Goal: Task Accomplishment & Management: Complete application form

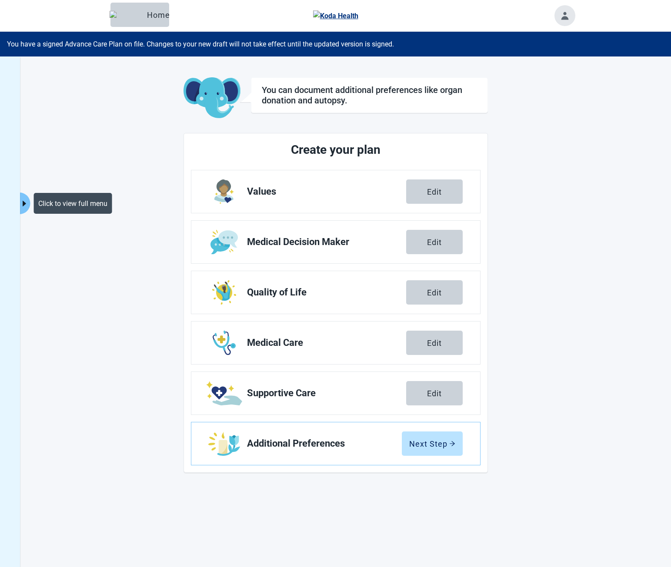
click at [22, 198] on button "Click to view full menu" at bounding box center [24, 204] width 11 height 22
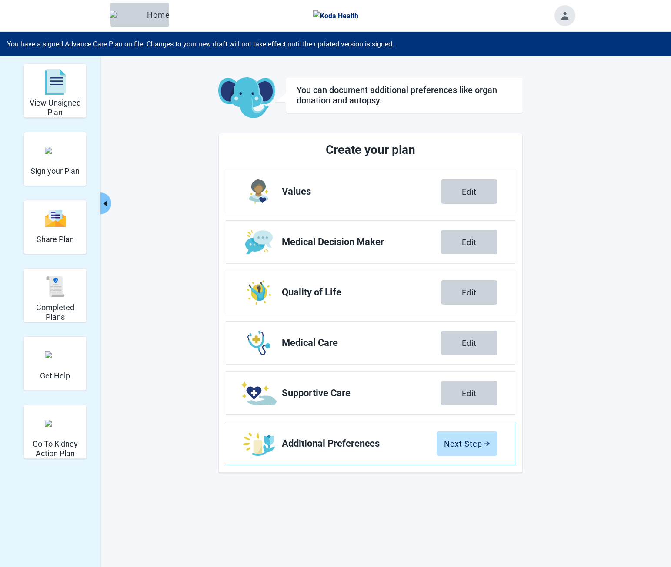
click at [37, 154] on div "Sign your Plan" at bounding box center [54, 150] width 49 height 33
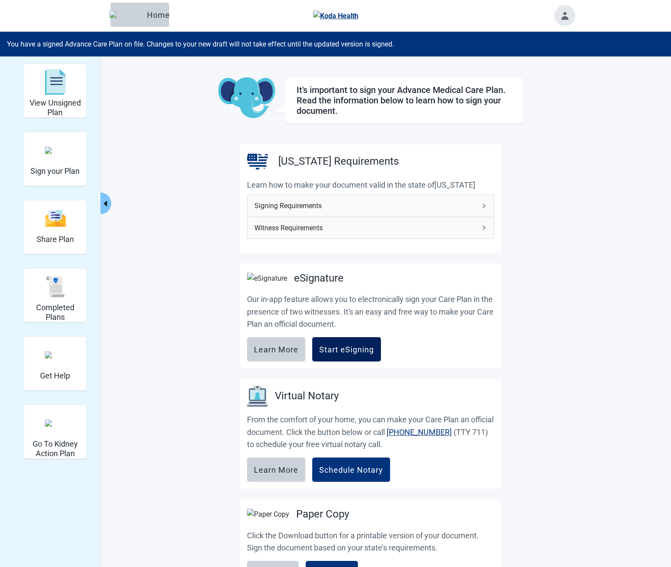
click at [347, 354] on div "Start eSigning" at bounding box center [346, 349] width 55 height 9
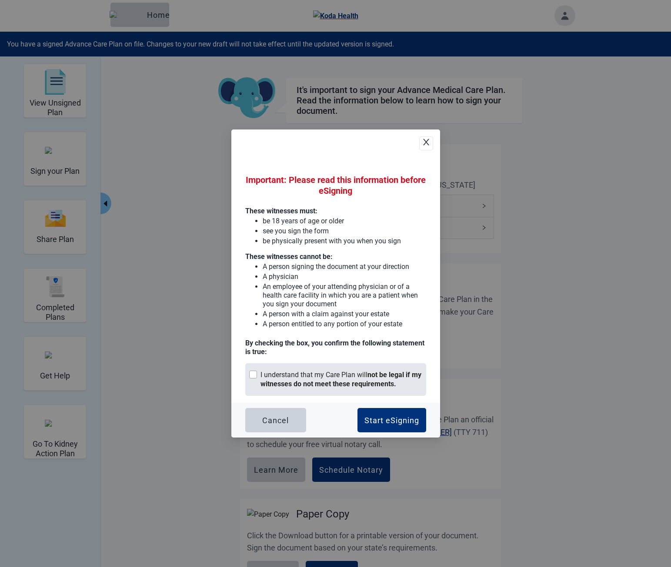
click at [382, 387] on strong "not be legal if my witnesses do not meet these requirements." at bounding box center [340, 379] width 161 height 17
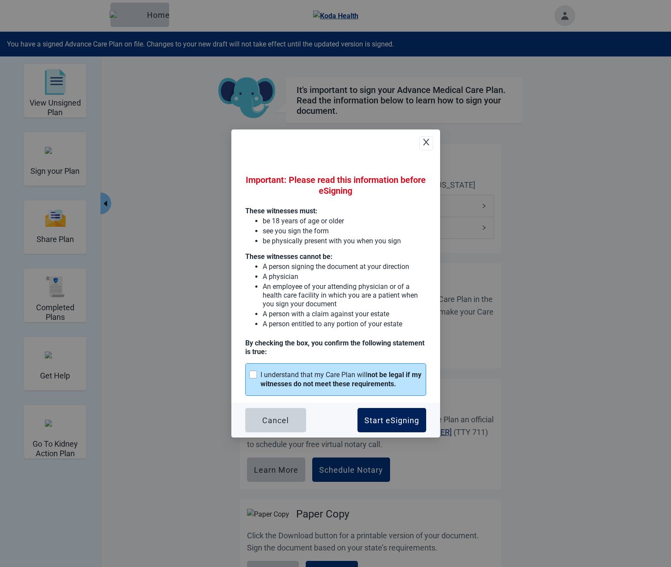
click at [395, 412] on button "Start eSigning" at bounding box center [391, 420] width 69 height 24
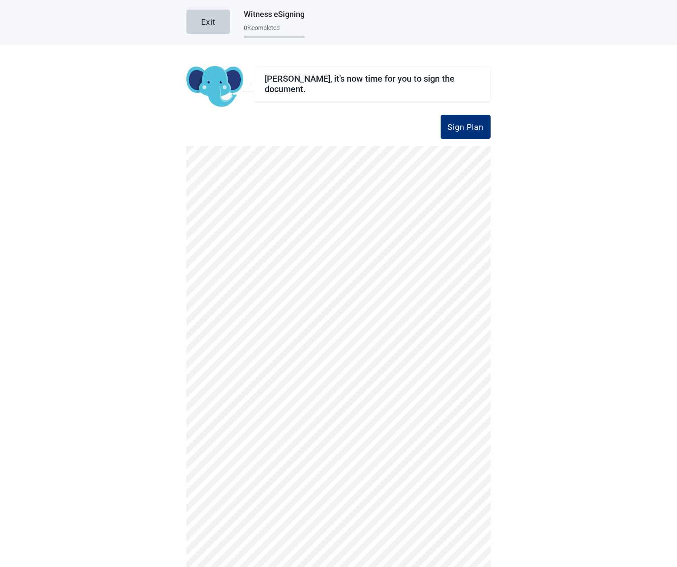
click at [458, 124] on div "Sign Plan" at bounding box center [466, 127] width 36 height 9
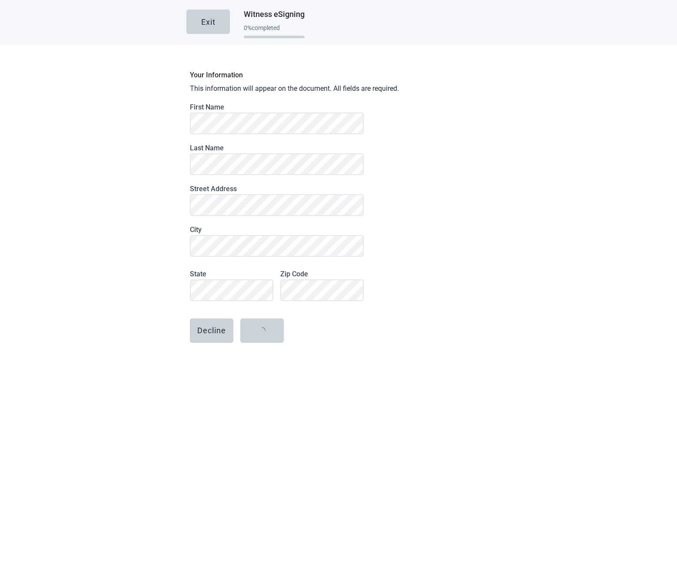
drag, startPoint x: 268, startPoint y: 331, endPoint x: 652, endPoint y: 268, distance: 389.8
click at [522, 323] on main "Exit Witness eSigning 0 % completed Your Information This information will appe…" at bounding box center [338, 196] width 677 height 392
click at [261, 331] on div "Continue" at bounding box center [264, 330] width 35 height 9
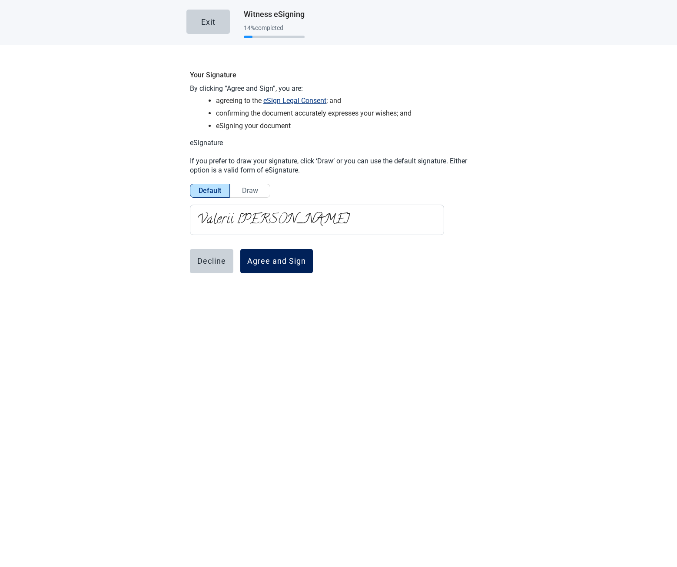
click at [274, 266] on button "Agree and Sign" at bounding box center [276, 261] width 73 height 24
